Goal: Transaction & Acquisition: Subscribe to service/newsletter

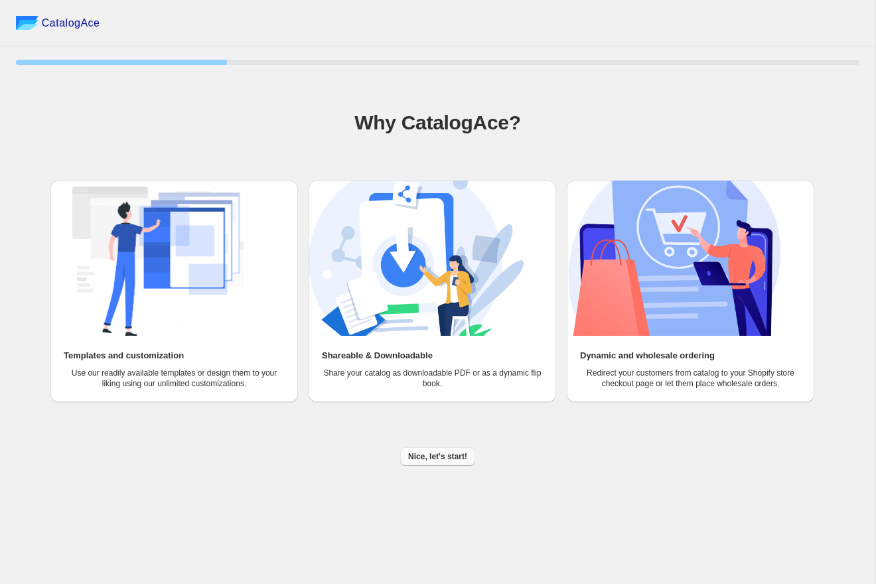
click at [450, 456] on span "Nice, let's start!" at bounding box center [437, 456] width 59 height 11
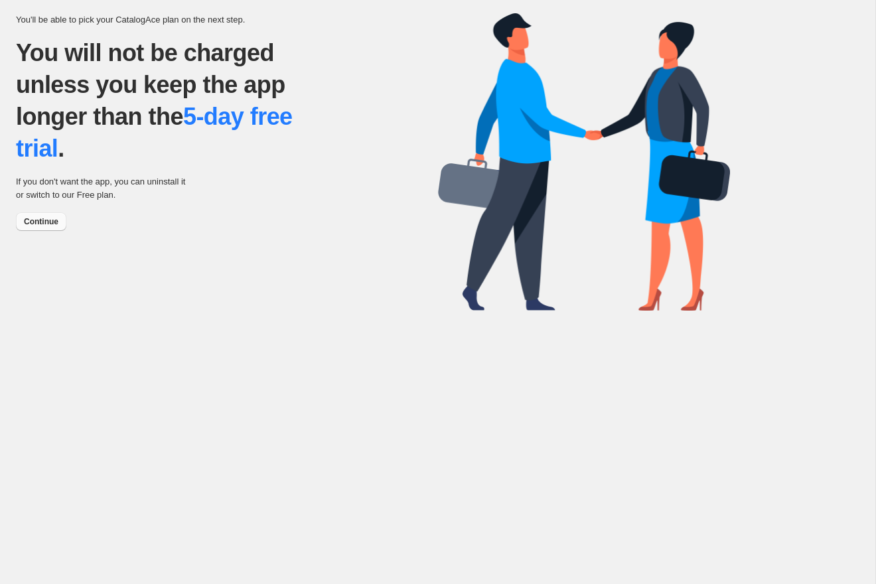
click at [52, 226] on span "Continue" at bounding box center [41, 221] width 35 height 11
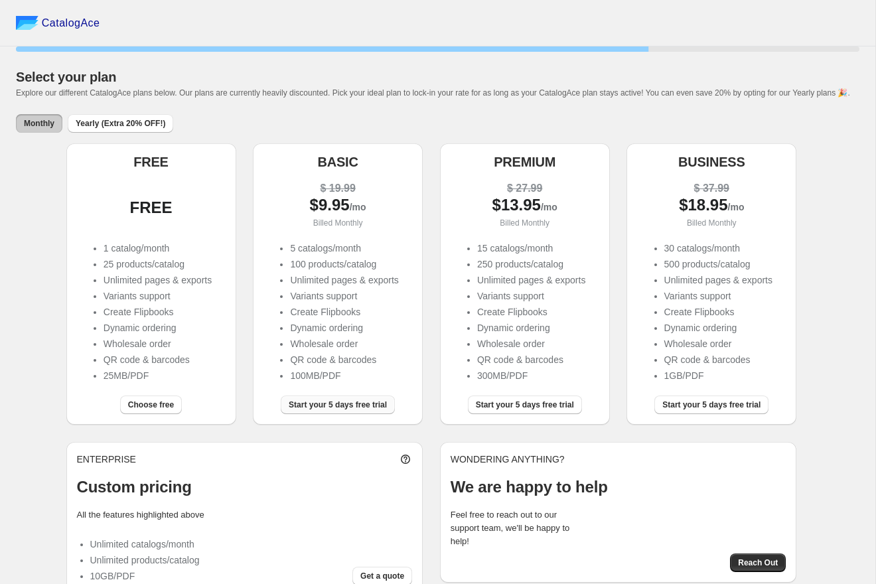
click at [315, 410] on span "Start your 5 days free trial" at bounding box center [338, 405] width 98 height 11
